Goal: Transaction & Acquisition: Subscribe to service/newsletter

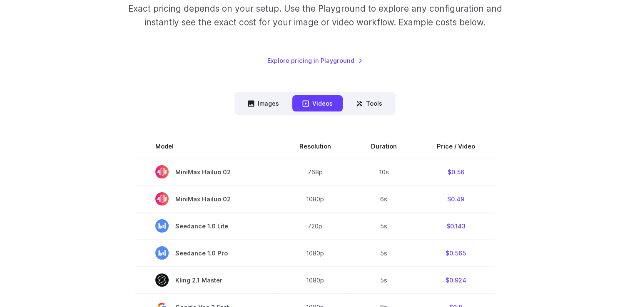
scroll to position [125, 0]
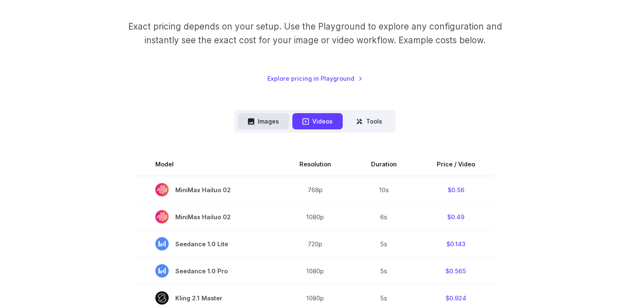
click at [253, 124] on icon at bounding box center [251, 121] width 6 height 6
click at [263, 122] on button "Images" at bounding box center [263, 121] width 51 height 16
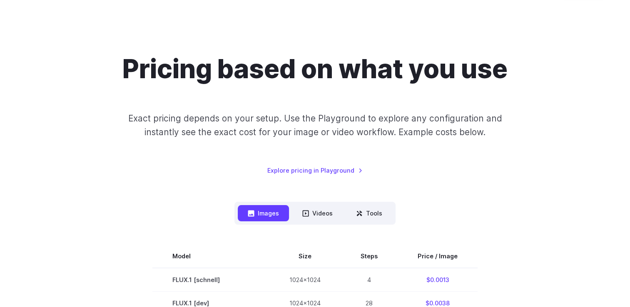
scroll to position [0, 0]
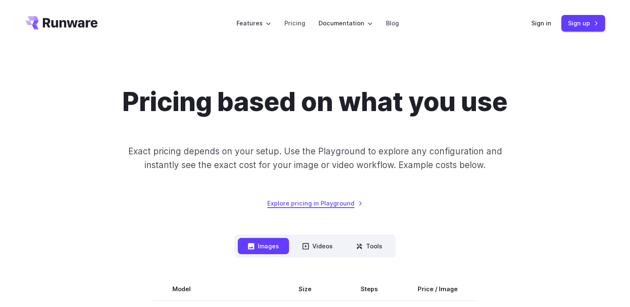
click at [336, 200] on link "Explore pricing in Playground" at bounding box center [314, 204] width 95 height 10
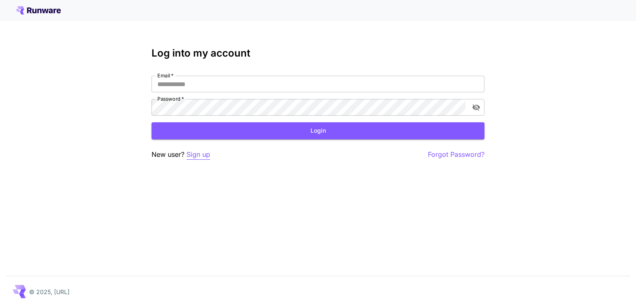
click at [198, 153] on p "Sign up" at bounding box center [199, 155] width 24 height 10
